Goal: Information Seeking & Learning: Learn about a topic

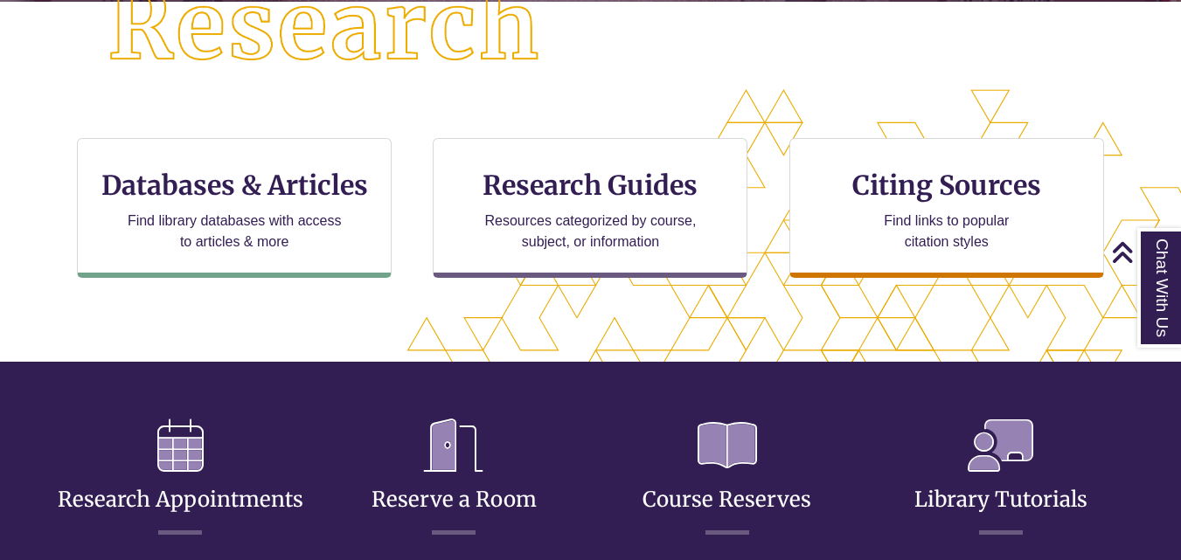
scroll to position [505, 0]
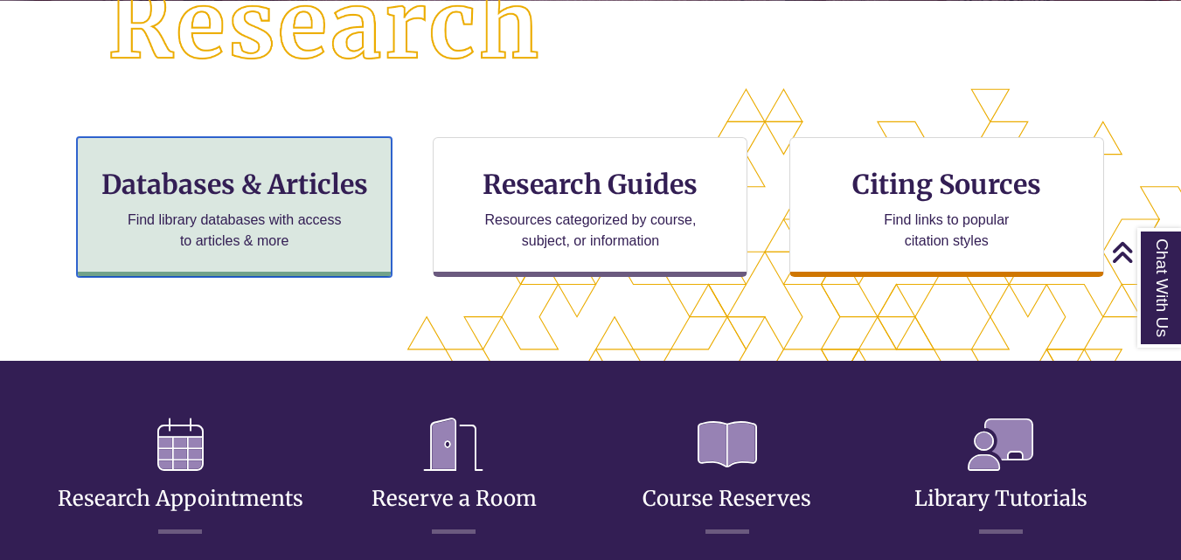
click at [331, 226] on p "Find library databases with access to articles & more" at bounding box center [235, 231] width 228 height 42
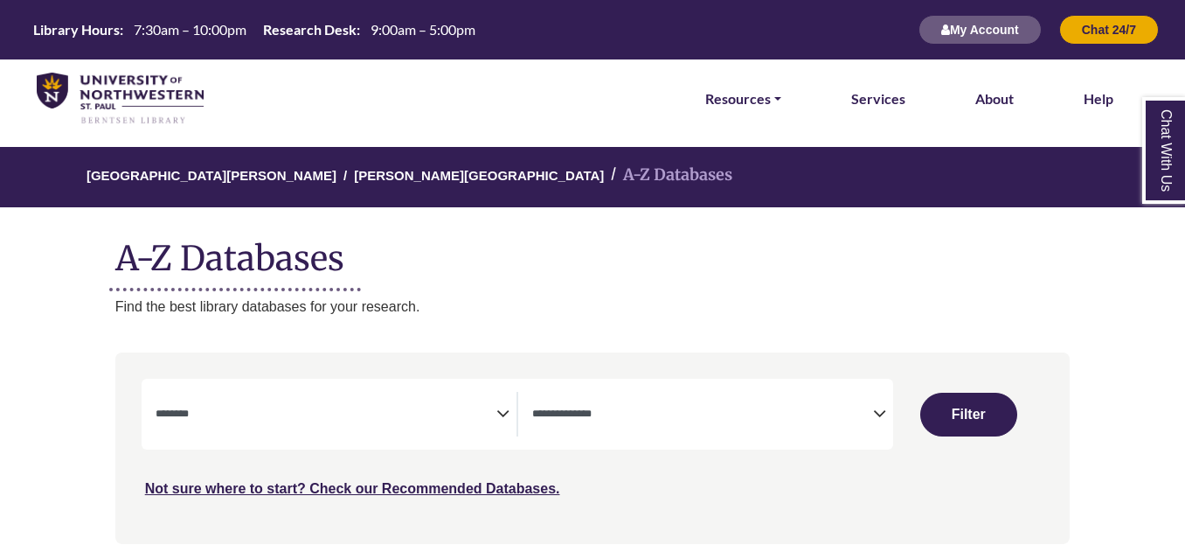
select select "Database Subject Filter"
select select "Database Types Filter"
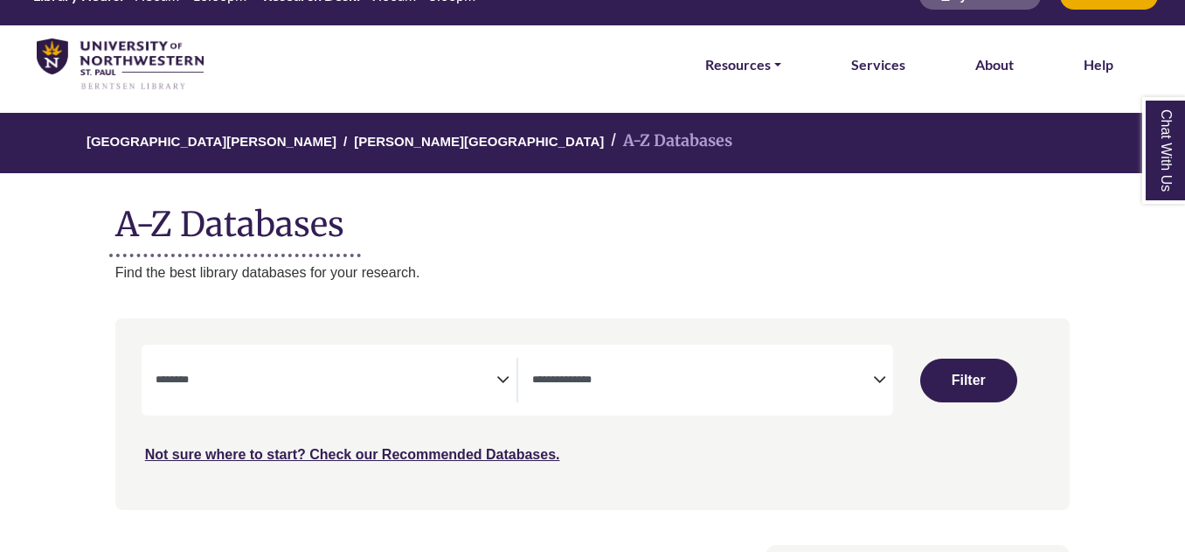
select select "Database Subject Filter"
select select "Database Types Filter"
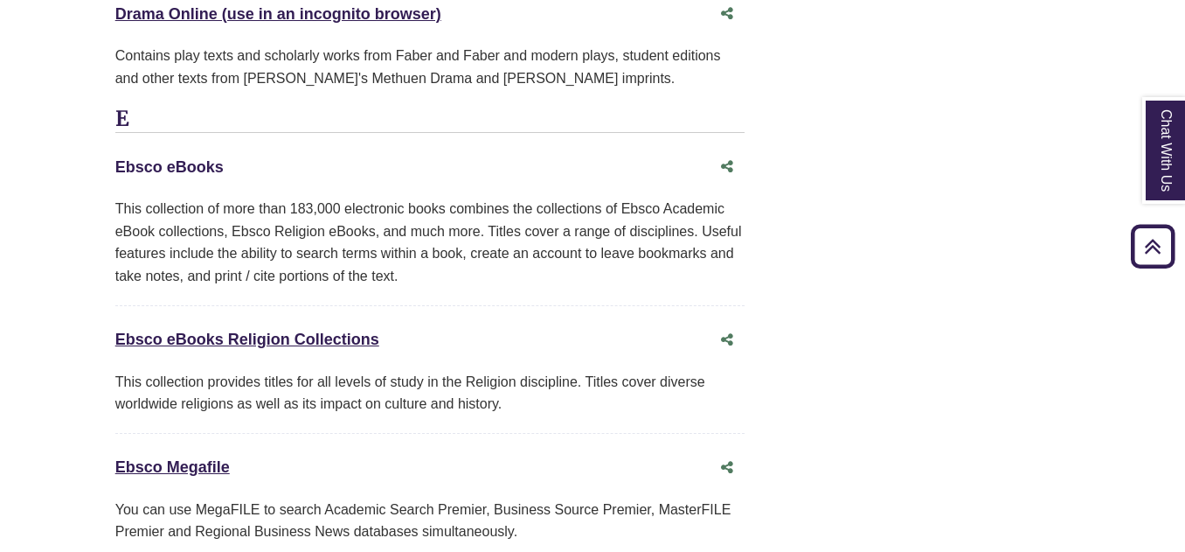
scroll to position [5370, 0]
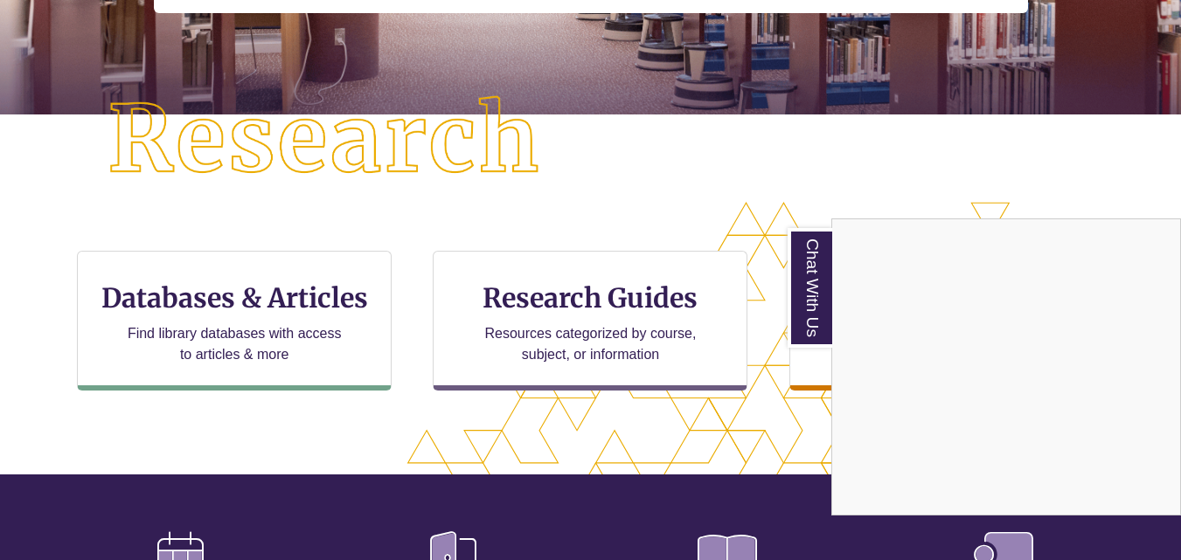
scroll to position [414, 0]
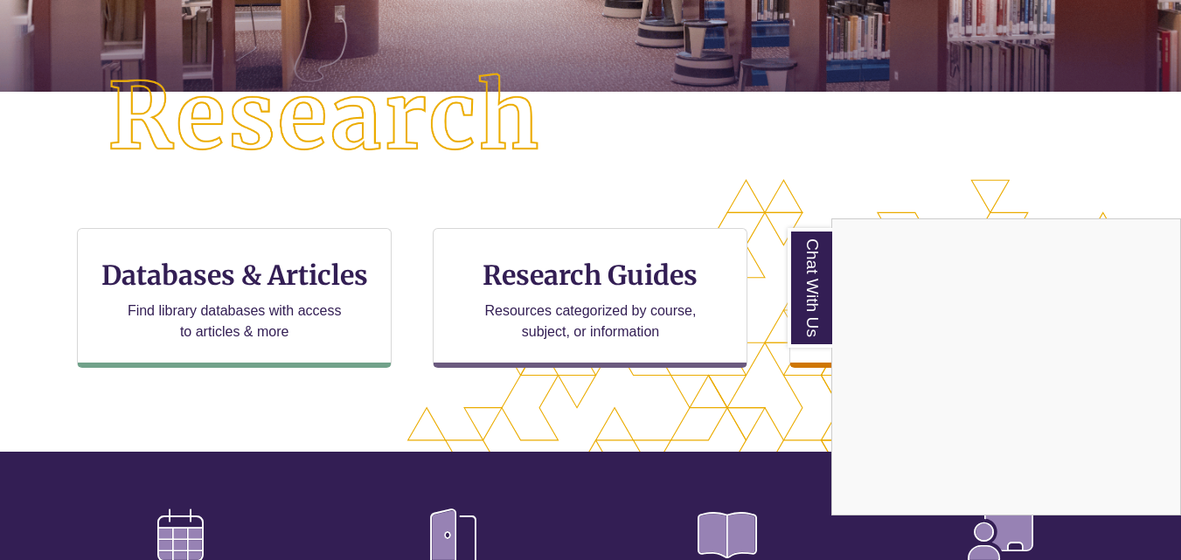
click at [293, 289] on div "Chat With Us" at bounding box center [590, 280] width 1181 height 560
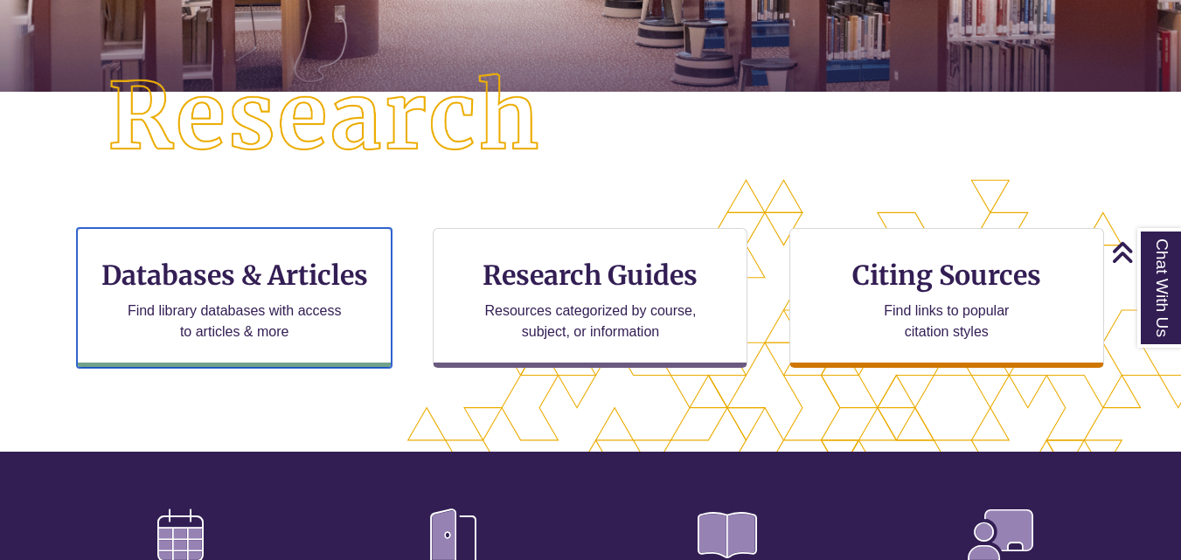
click at [293, 289] on h3 "Databases & Articles" at bounding box center [234, 275] width 285 height 33
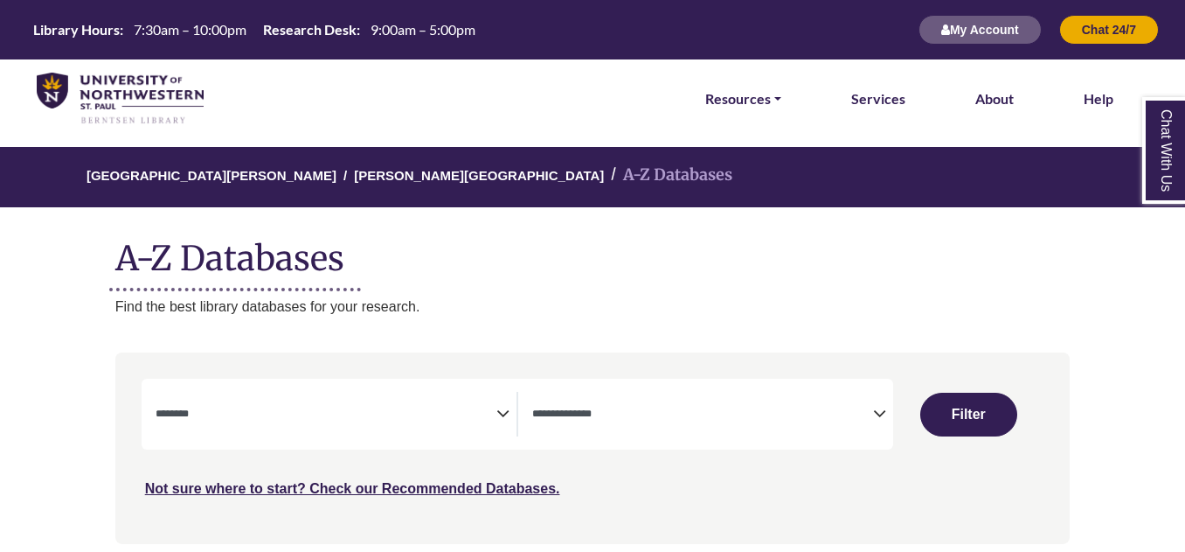
select select "Database Subject Filter"
select select "Database Types Filter"
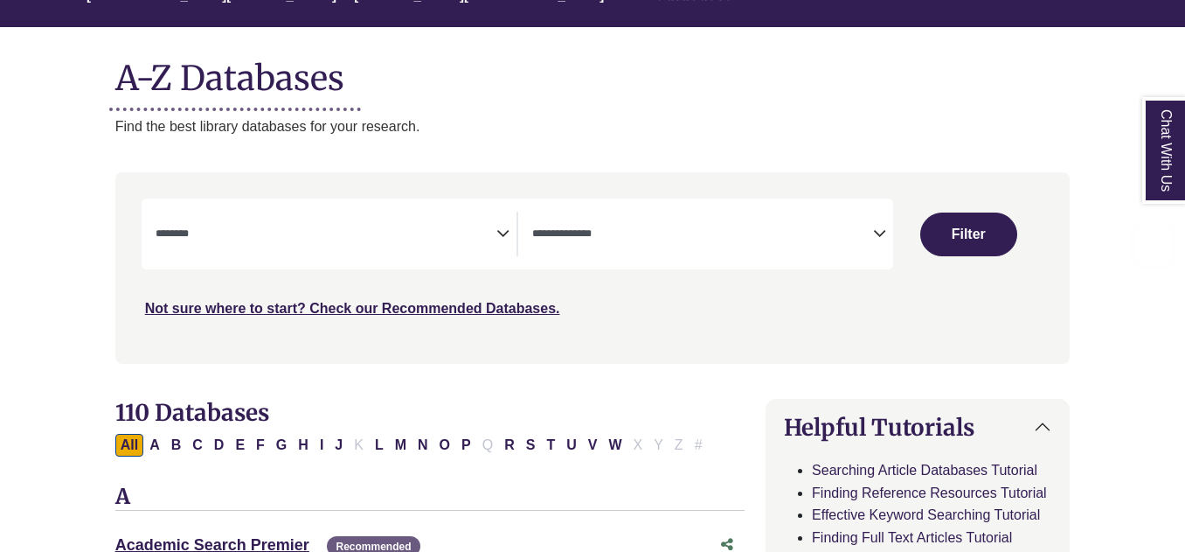
scroll to position [197, 0]
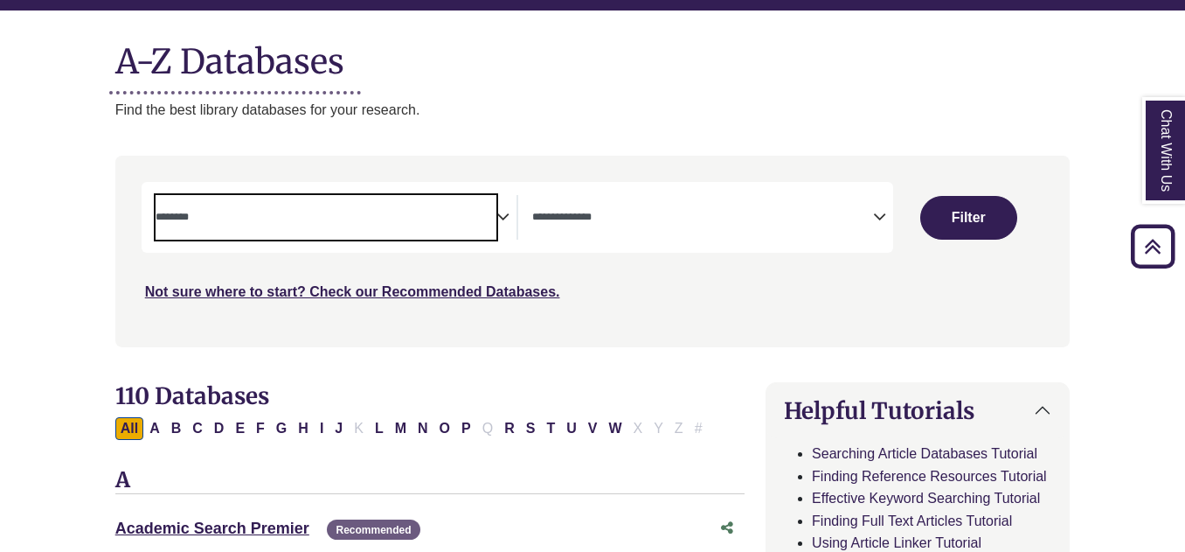
click at [338, 221] on textarea "Search" at bounding box center [326, 219] width 341 height 14
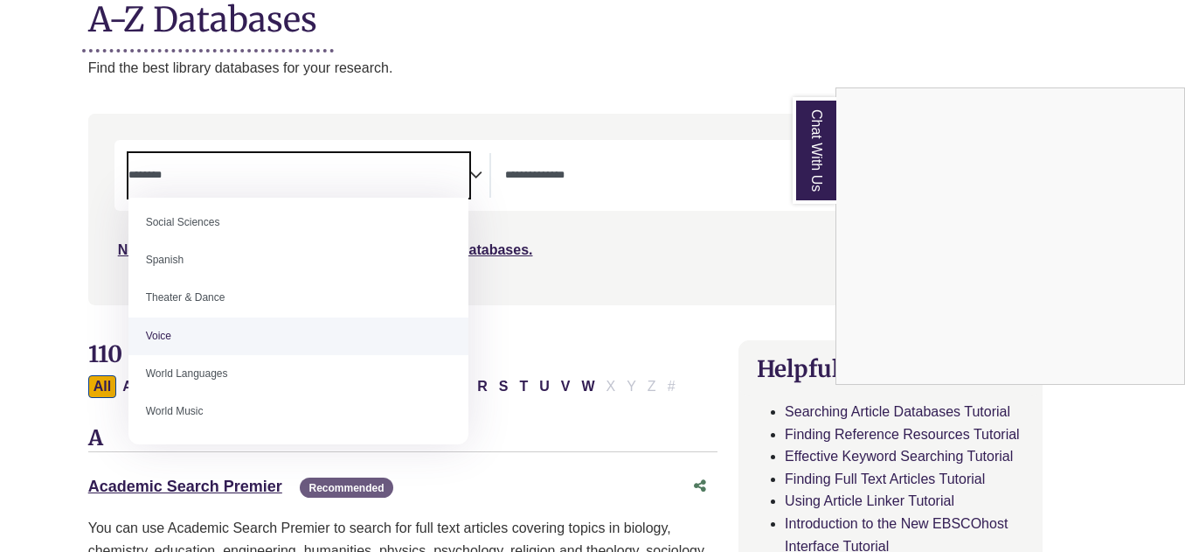
scroll to position [238, 26]
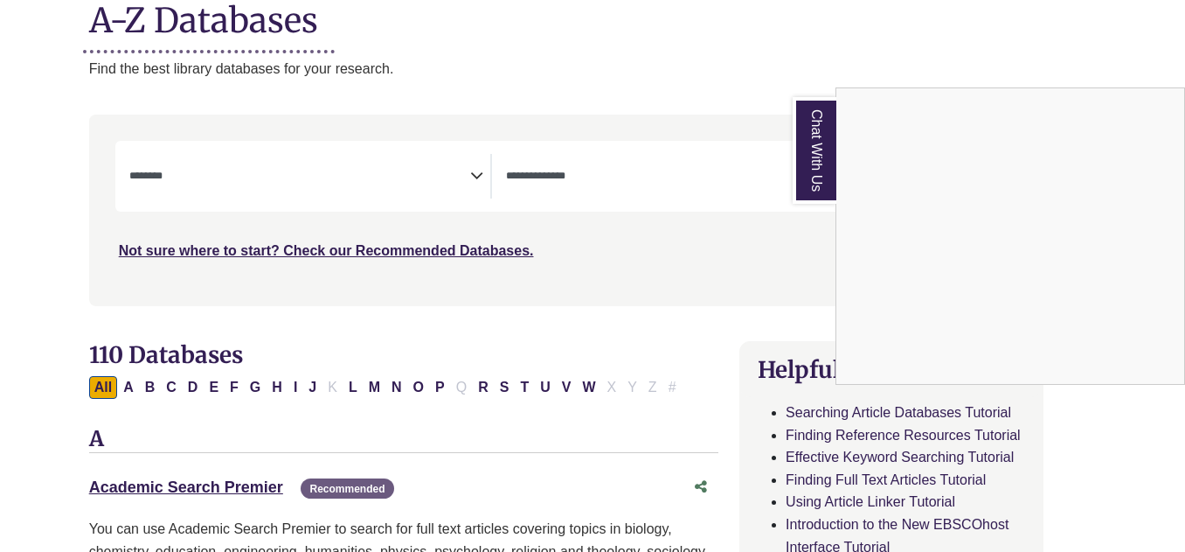
click at [596, 315] on div "Chat With Us" at bounding box center [592, 276] width 1185 height 552
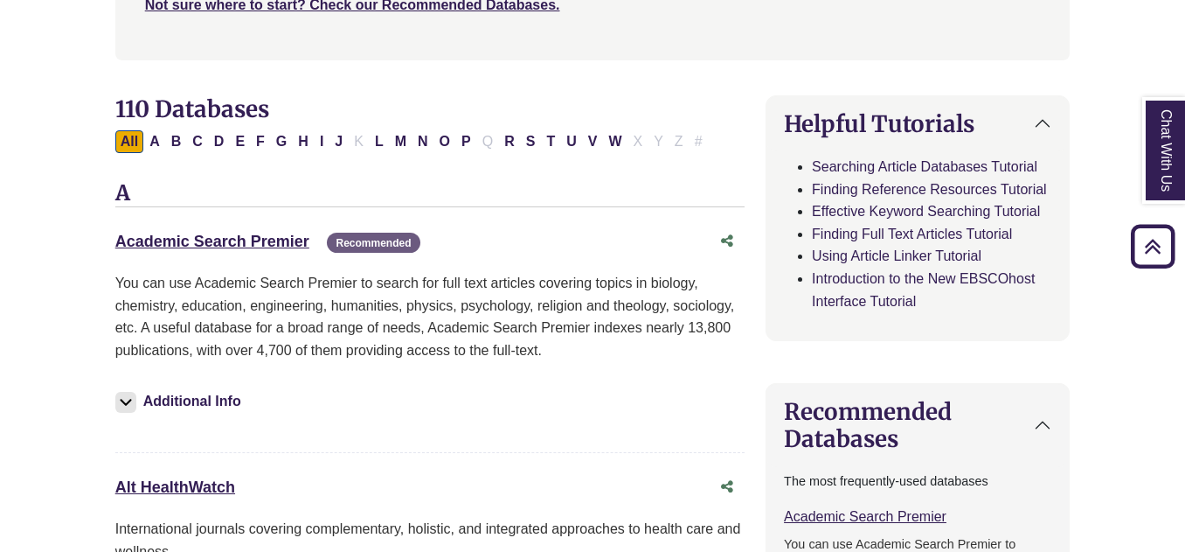
scroll to position [487, 0]
